Goal: Information Seeking & Learning: Learn about a topic

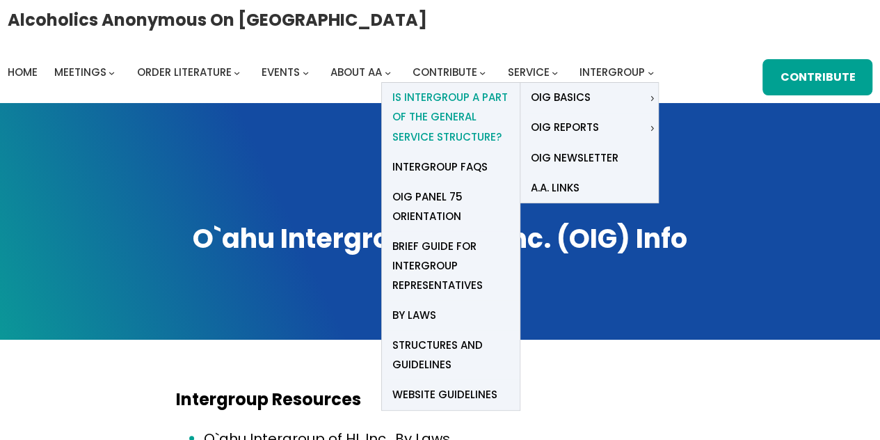
click at [458, 100] on span "Is Intergroup a part of the General Service Structure?" at bounding box center [450, 117] width 117 height 58
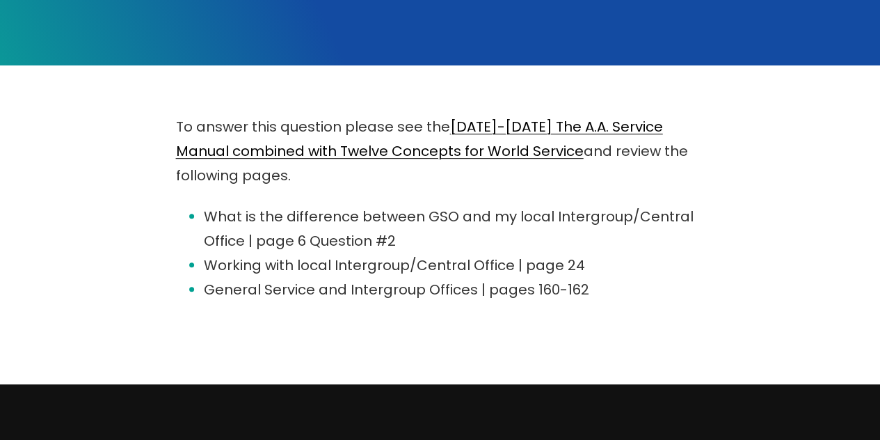
scroll to position [275, 0]
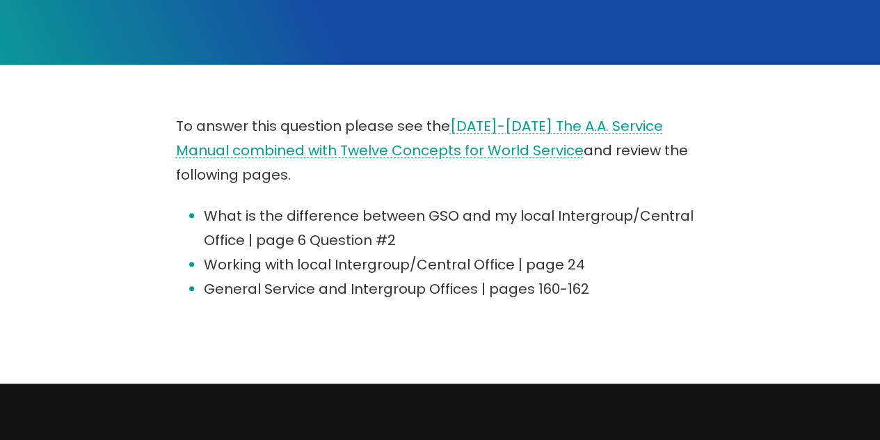
click at [588, 127] on link "2021-2023 The A.A. Service Manual combined with Twelve Concepts for World Servi…" at bounding box center [419, 138] width 487 height 44
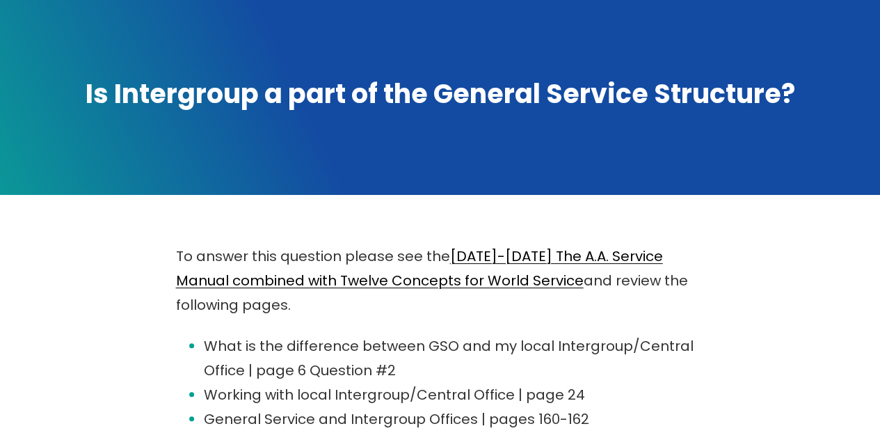
scroll to position [143, 0]
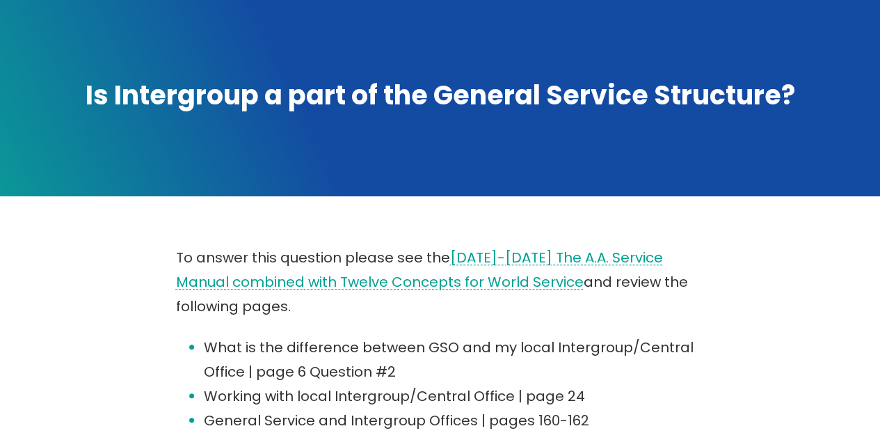
click at [324, 284] on link "[DATE]-[DATE] The A.A. Service Manual combined with Twelve Concepts for World S…" at bounding box center [419, 270] width 487 height 44
click at [365, 286] on link "2021-2023 The A.A. Service Manual combined with Twelve Concepts for World Servi…" at bounding box center [419, 270] width 487 height 44
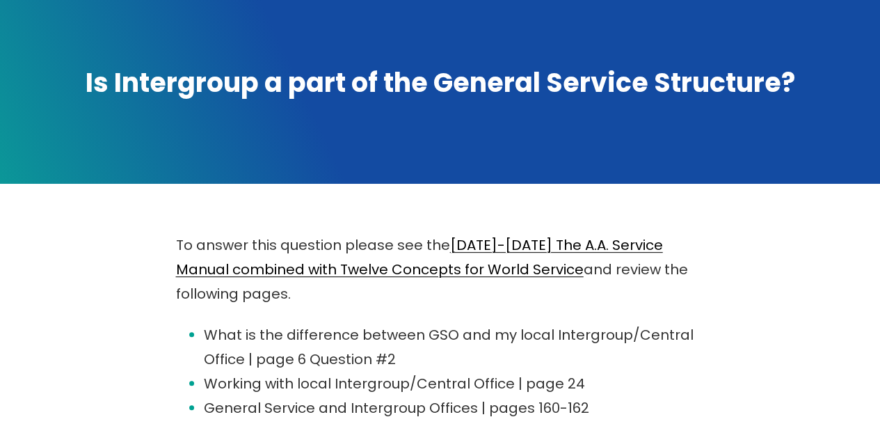
scroll to position [152, 0]
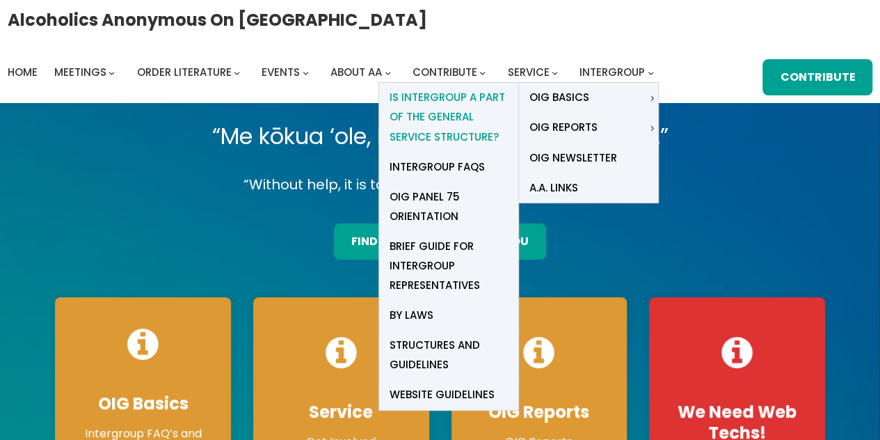
click at [443, 116] on span "Is Intergroup a part of the General Service Structure?" at bounding box center [448, 117] width 118 height 58
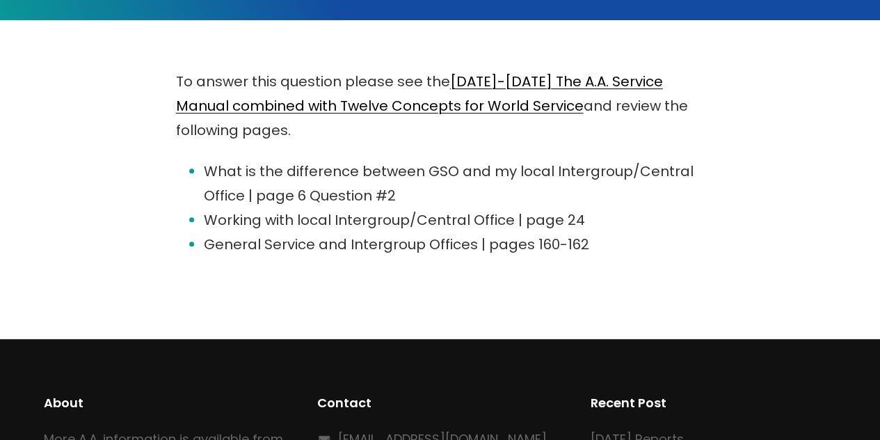
scroll to position [320, 0]
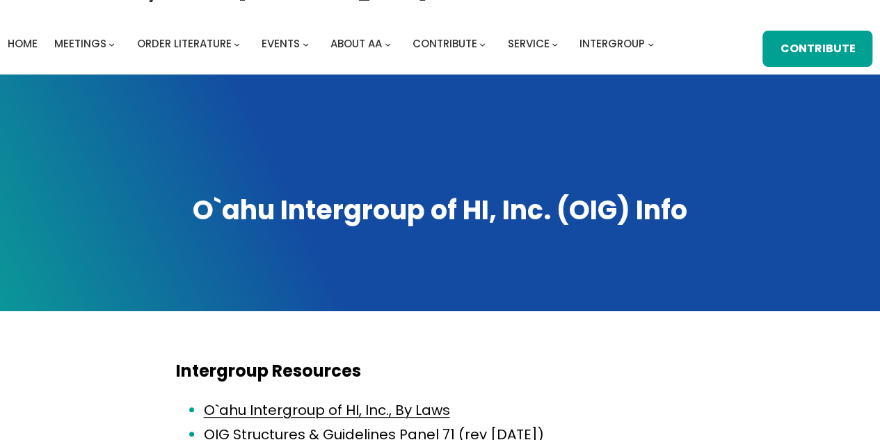
scroll to position [25, 0]
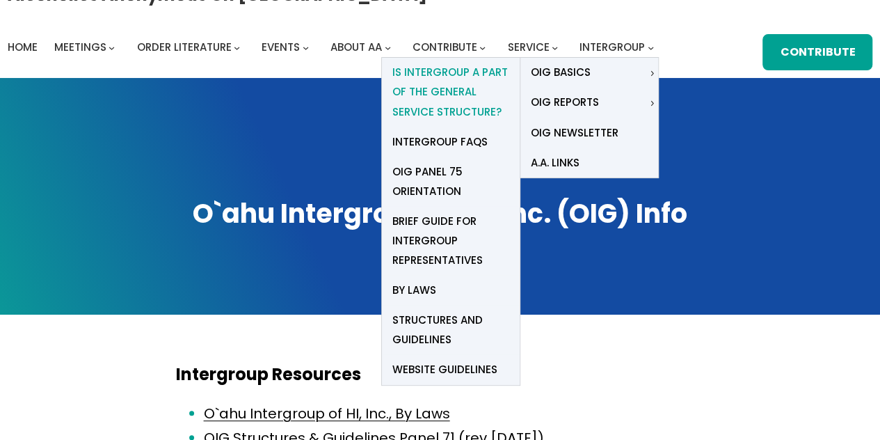
click at [448, 77] on span "Is Intergroup a part of the General Service Structure?" at bounding box center [450, 92] width 117 height 58
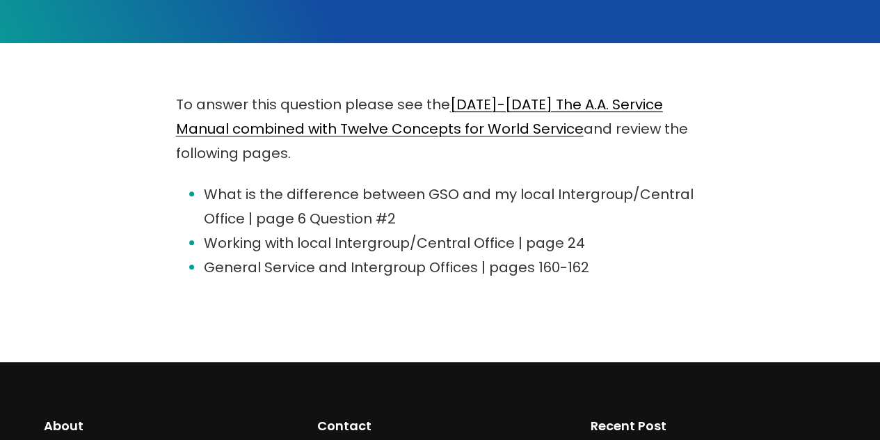
scroll to position [291, 0]
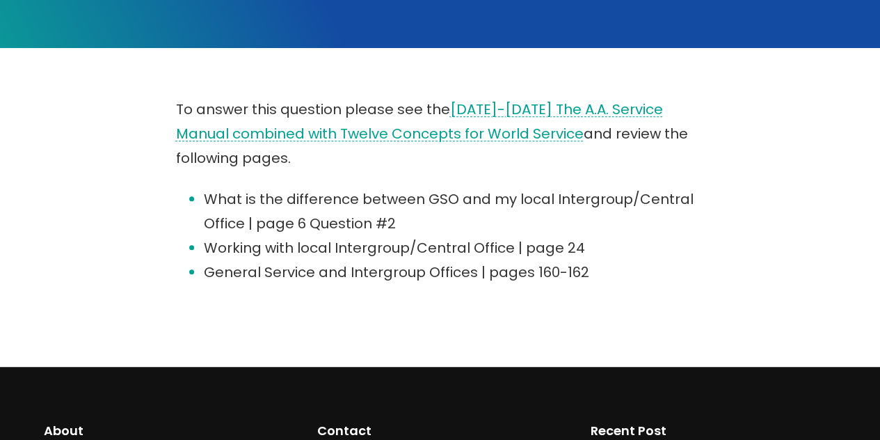
click at [256, 136] on link "2021-2023 The A.A. Service Manual combined with Twelve Concepts for World Servi…" at bounding box center [419, 121] width 487 height 44
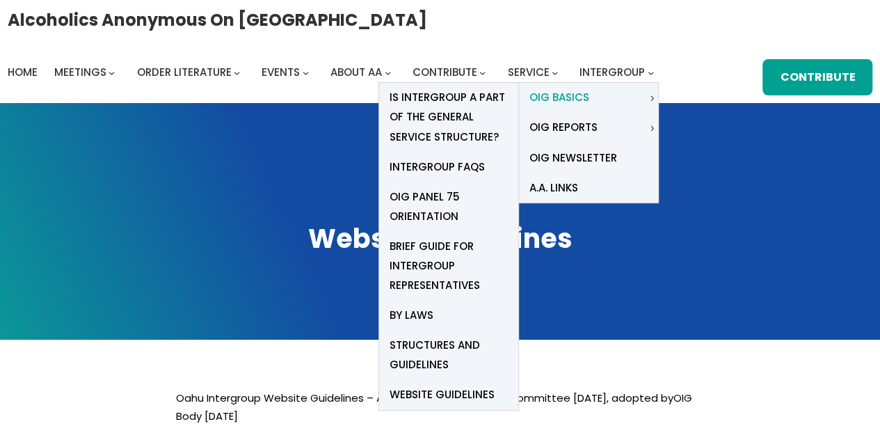
click at [595, 99] on link "OIG Basics" at bounding box center [583, 98] width 128 height 30
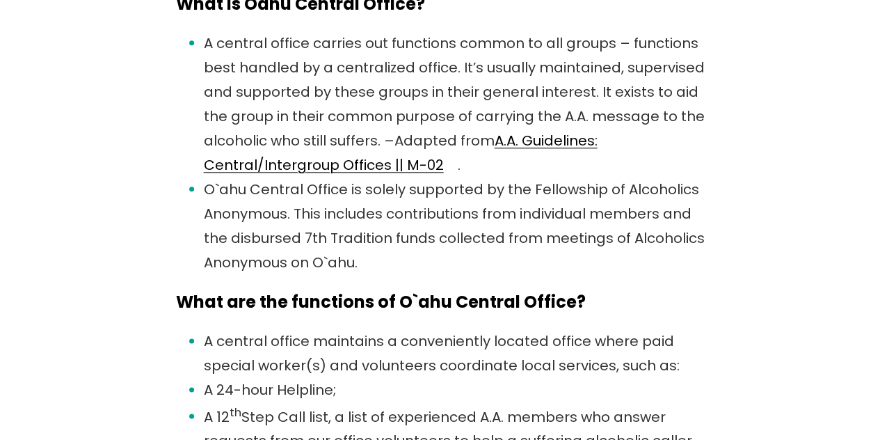
scroll to position [671, 0]
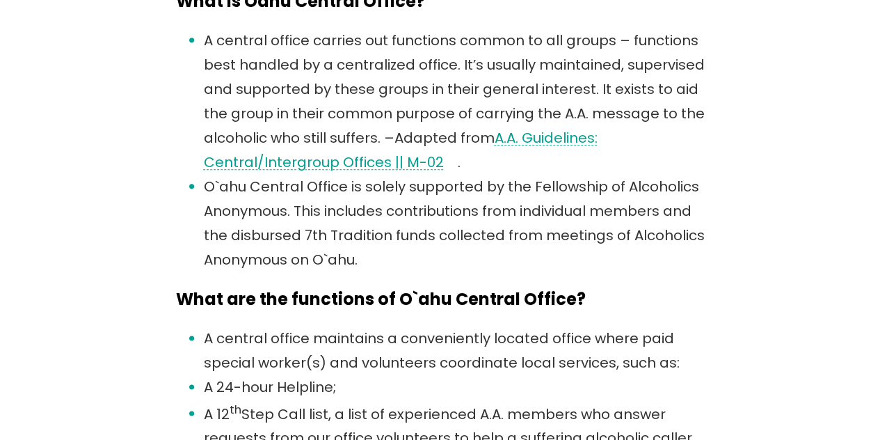
click at [529, 135] on link "A.A. Guidelines: Central/Intergroup Offices || M-02" at bounding box center [401, 150] width 394 height 44
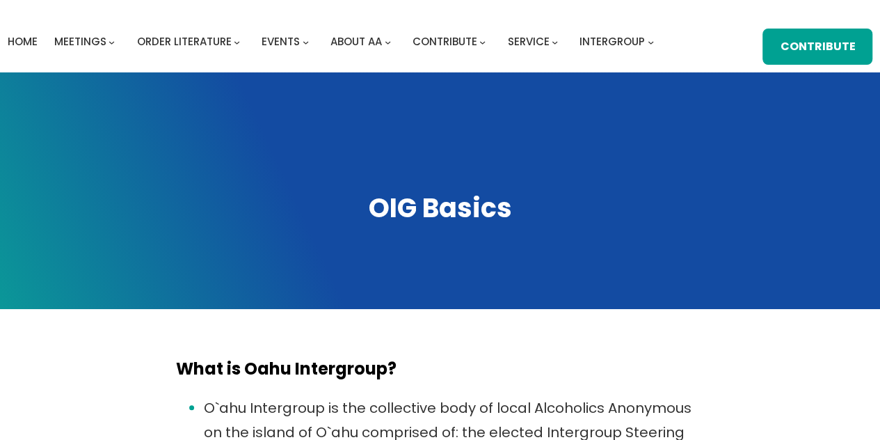
scroll to position [20, 0]
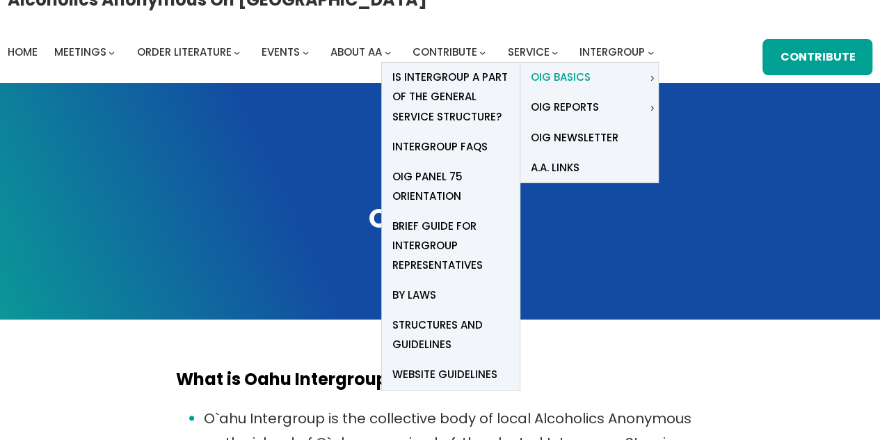
click at [574, 78] on span "OIG Basics" at bounding box center [561, 76] width 60 height 19
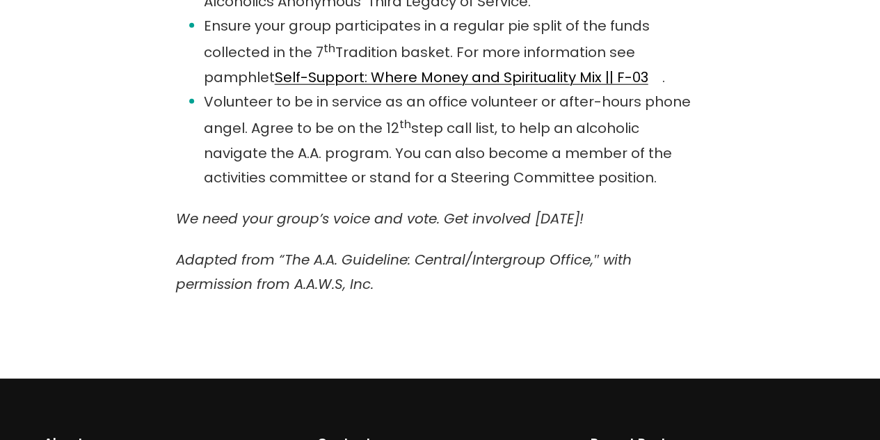
scroll to position [1689, 0]
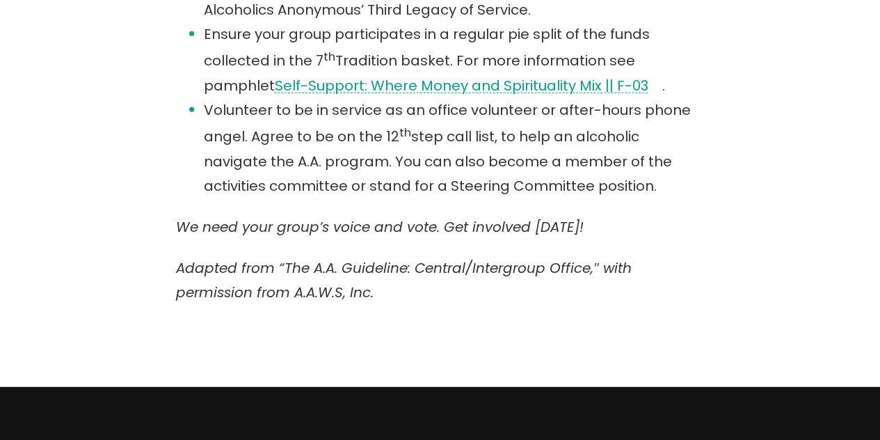
click at [451, 90] on link "Self-Support: Where Money and Spirituality Mix || F-03" at bounding box center [461, 85] width 373 height 19
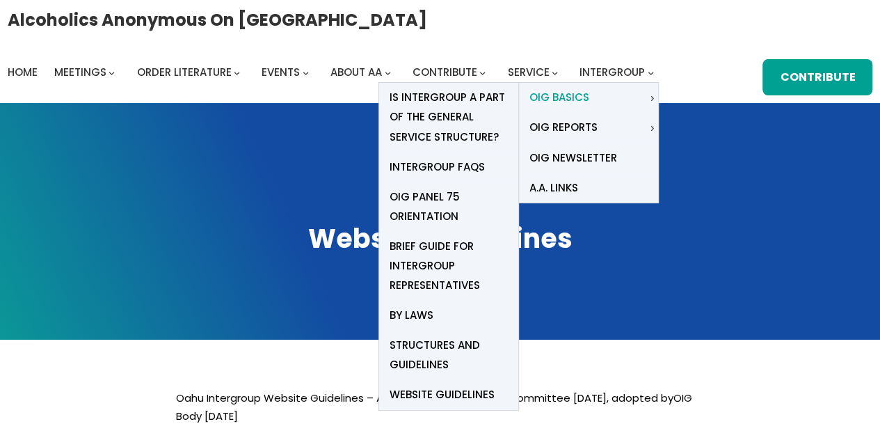
click at [584, 99] on span "OIG Basics" at bounding box center [559, 97] width 60 height 19
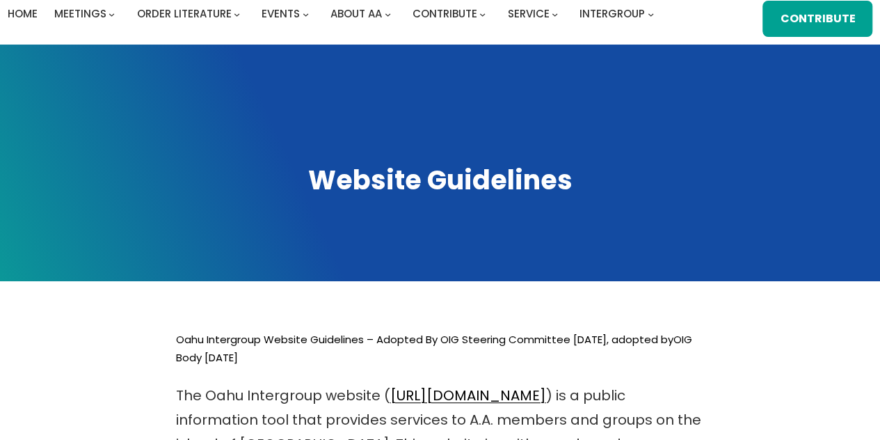
scroll to position [74, 0]
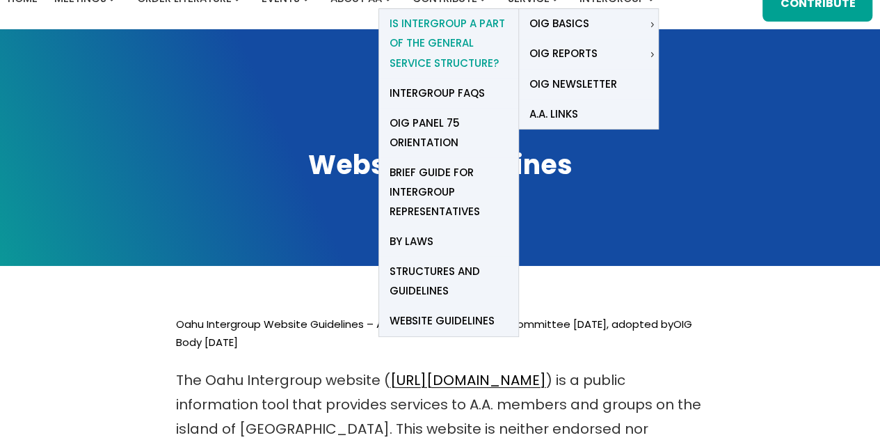
click at [460, 24] on span "Is Intergroup a part of the General Service Structure?" at bounding box center [448, 43] width 118 height 58
click at [588, 24] on link "OIG Basics" at bounding box center [583, 24] width 128 height 30
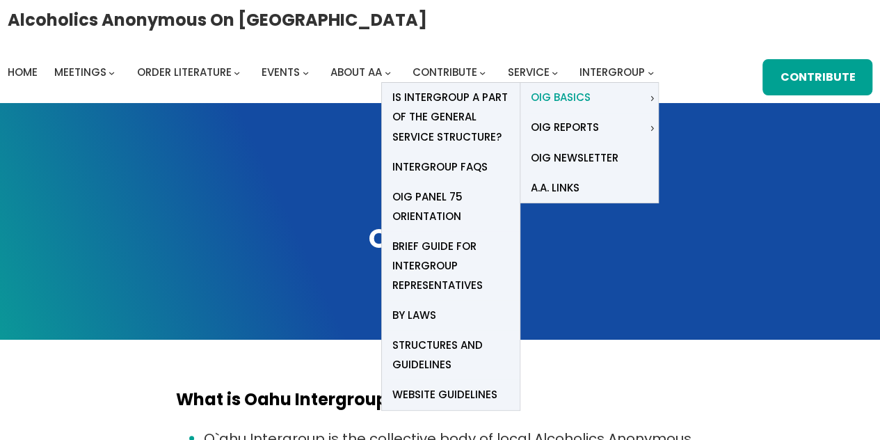
click at [569, 99] on span "OIG Basics" at bounding box center [561, 97] width 60 height 19
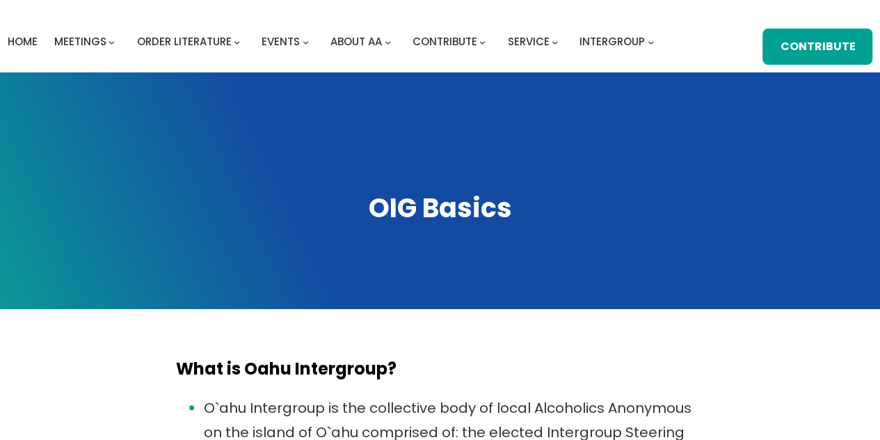
scroll to position [25, 0]
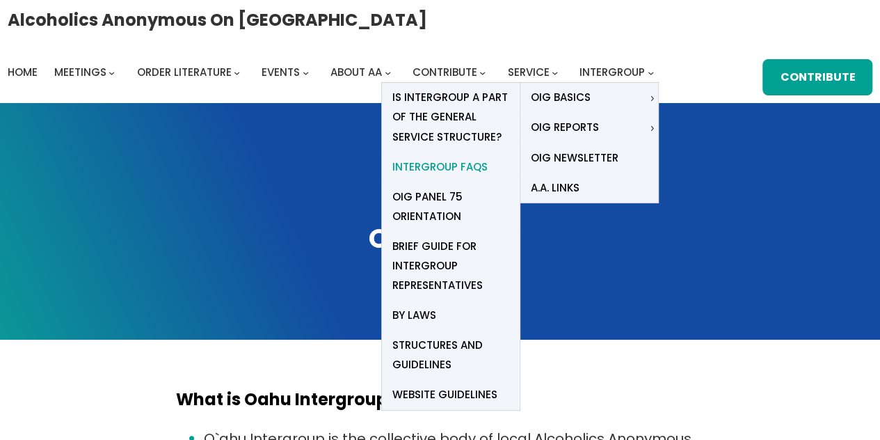
click at [445, 169] on span "Intergroup FAQs" at bounding box center [439, 166] width 95 height 19
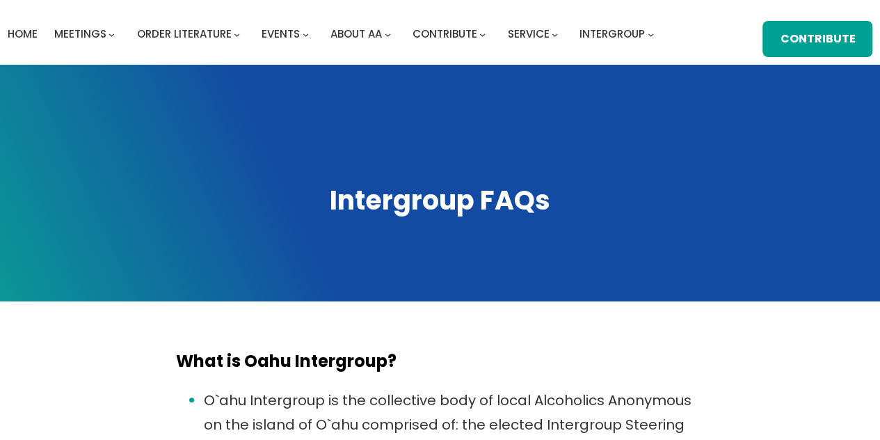
scroll to position [35, 0]
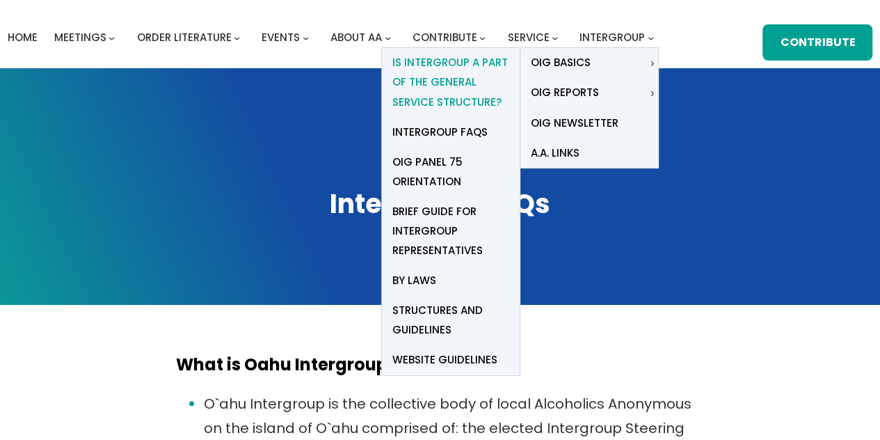
click at [448, 73] on span "Is Intergroup a part of the General Service Structure?" at bounding box center [450, 82] width 117 height 58
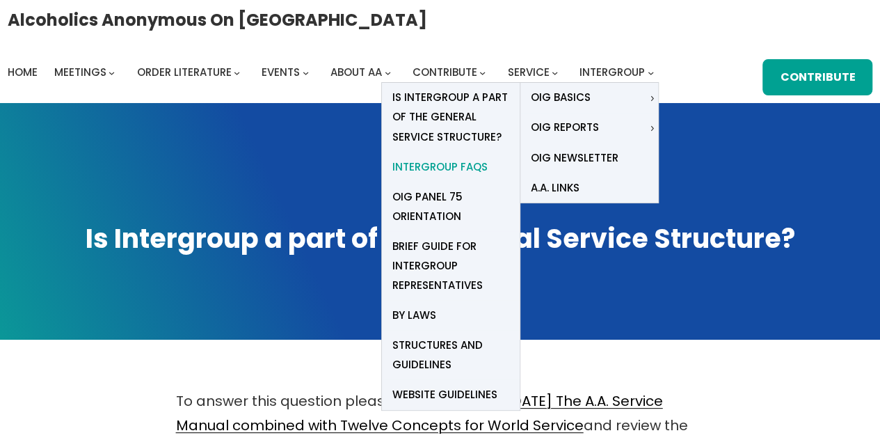
click at [446, 166] on span "Intergroup FAQs" at bounding box center [439, 166] width 95 height 19
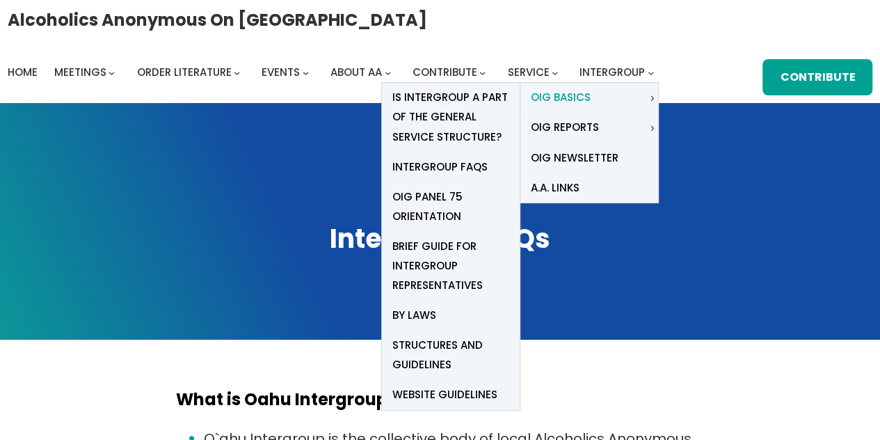
click at [612, 98] on link "OIG Basics" at bounding box center [583, 98] width 127 height 30
click at [456, 166] on span "Intergroup FAQs" at bounding box center [439, 166] width 95 height 19
